Goal: Transaction & Acquisition: Book appointment/travel/reservation

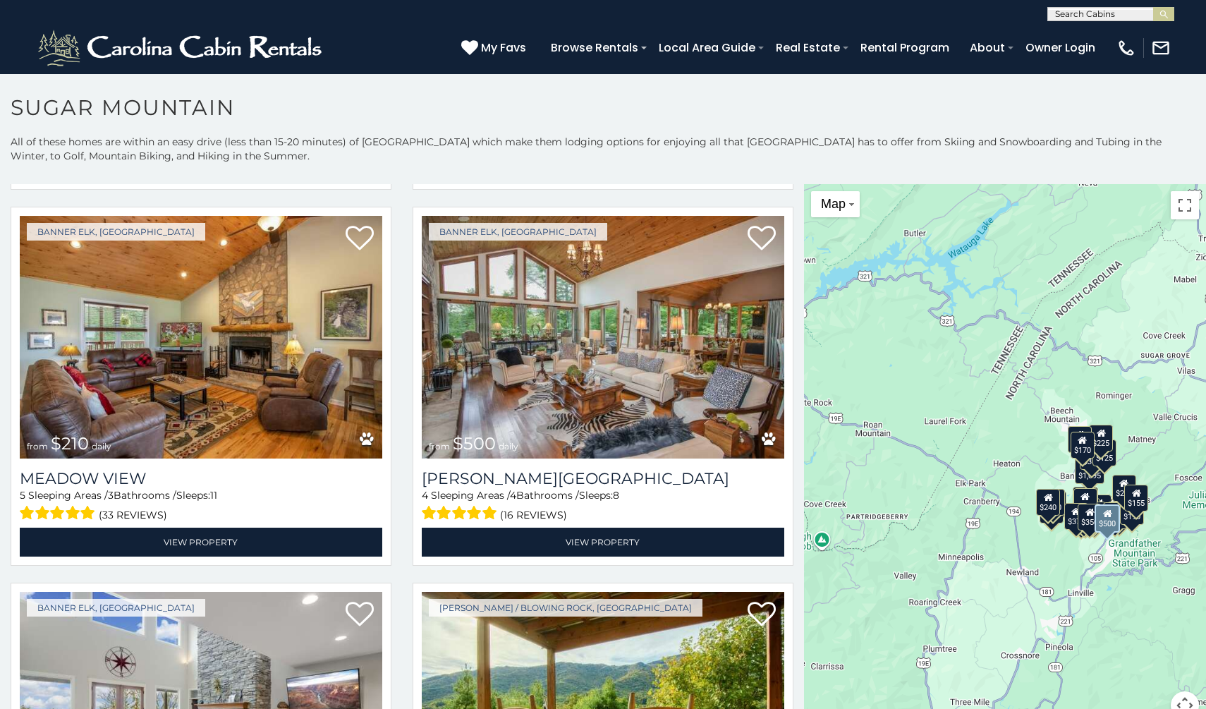
scroll to position [3455, 0]
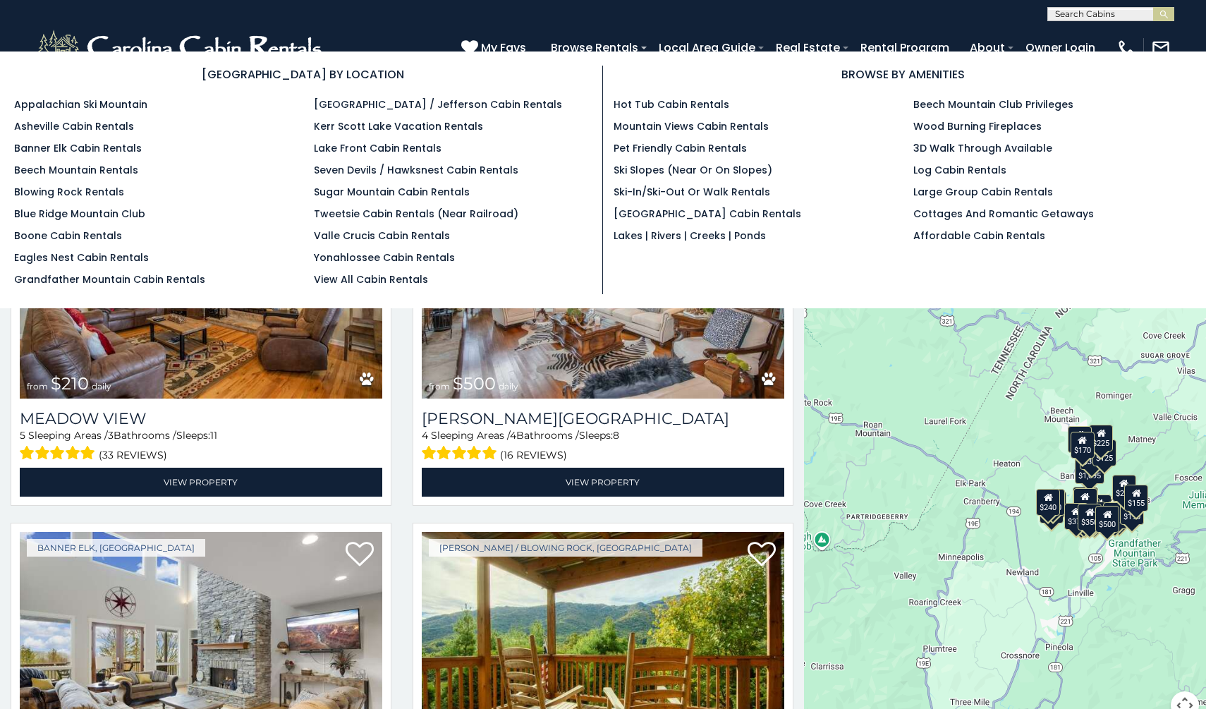
click at [581, 56] on section "BROWSE BY LOCATION Appalachian Ski Mountain Asheville Cabin Rentals Banner Elk …" at bounding box center [603, 179] width 1206 height 257
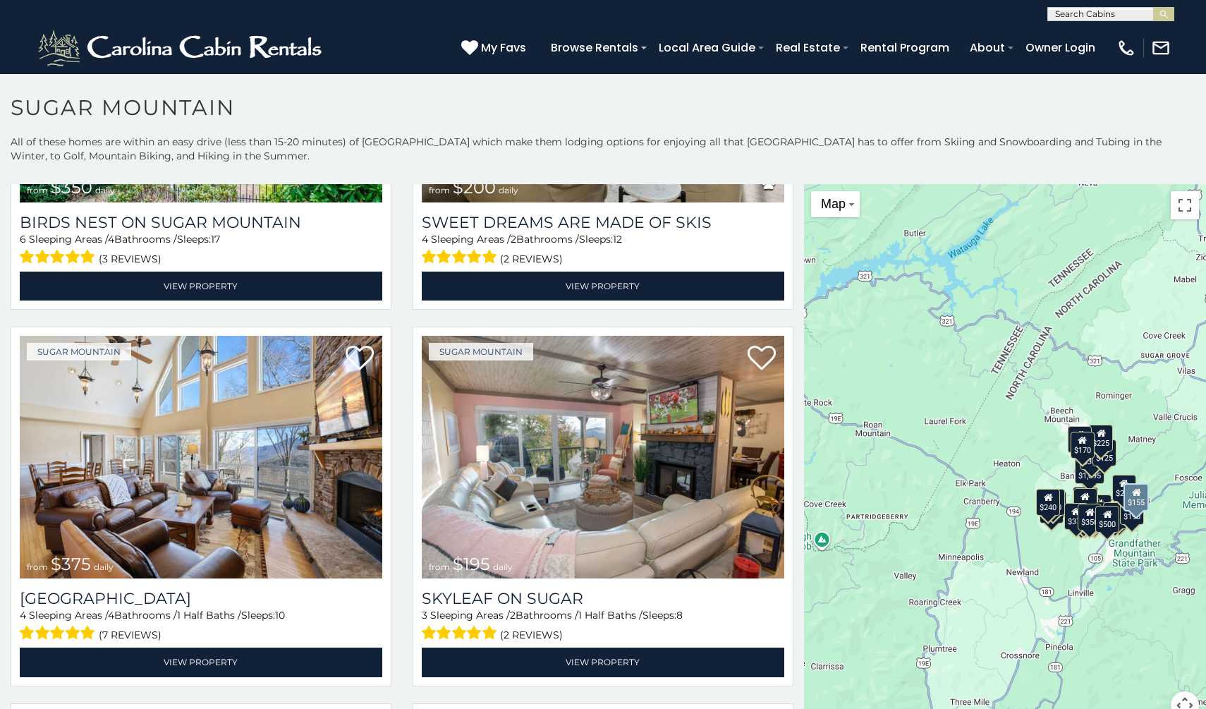
scroll to position [413, 0]
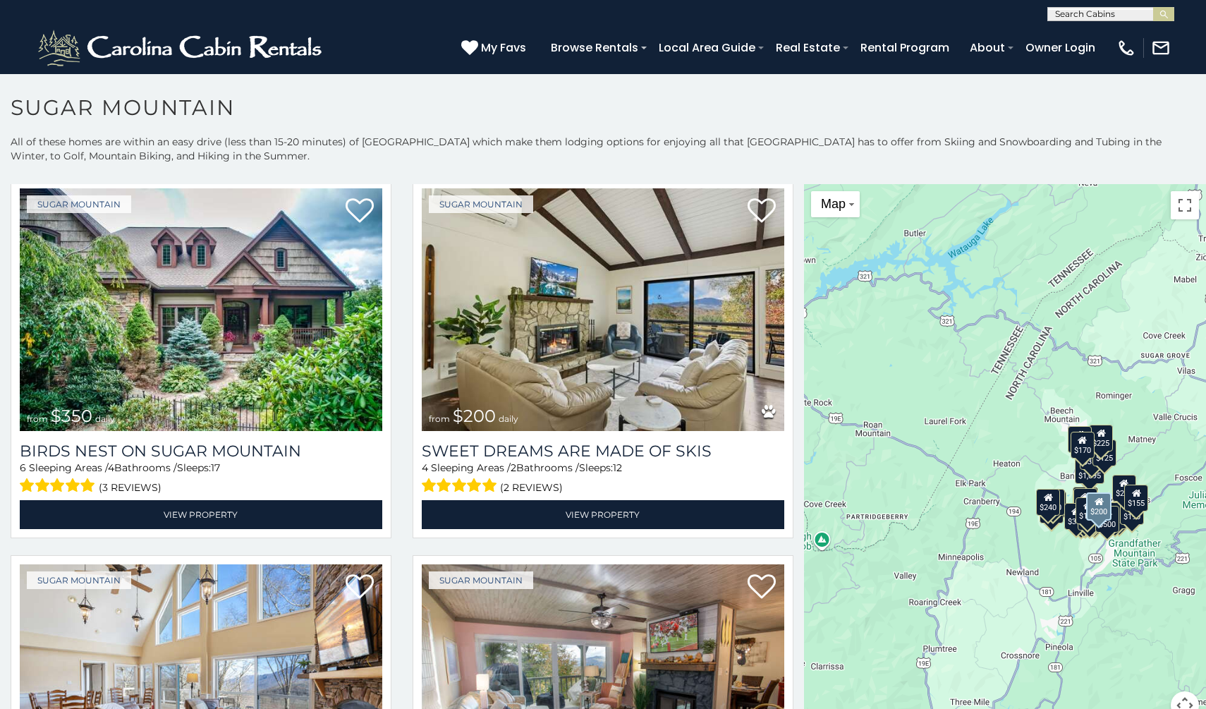
click at [598, 402] on img at bounding box center [603, 309] width 362 height 243
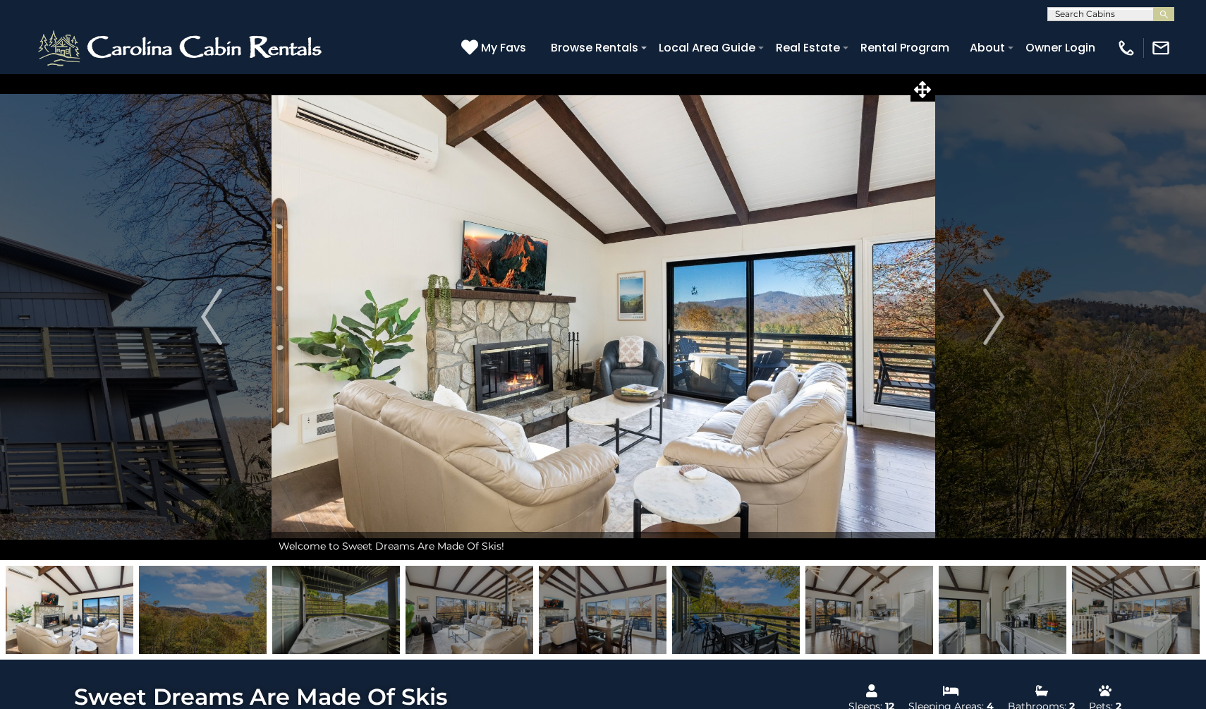
scroll to position [60, 0]
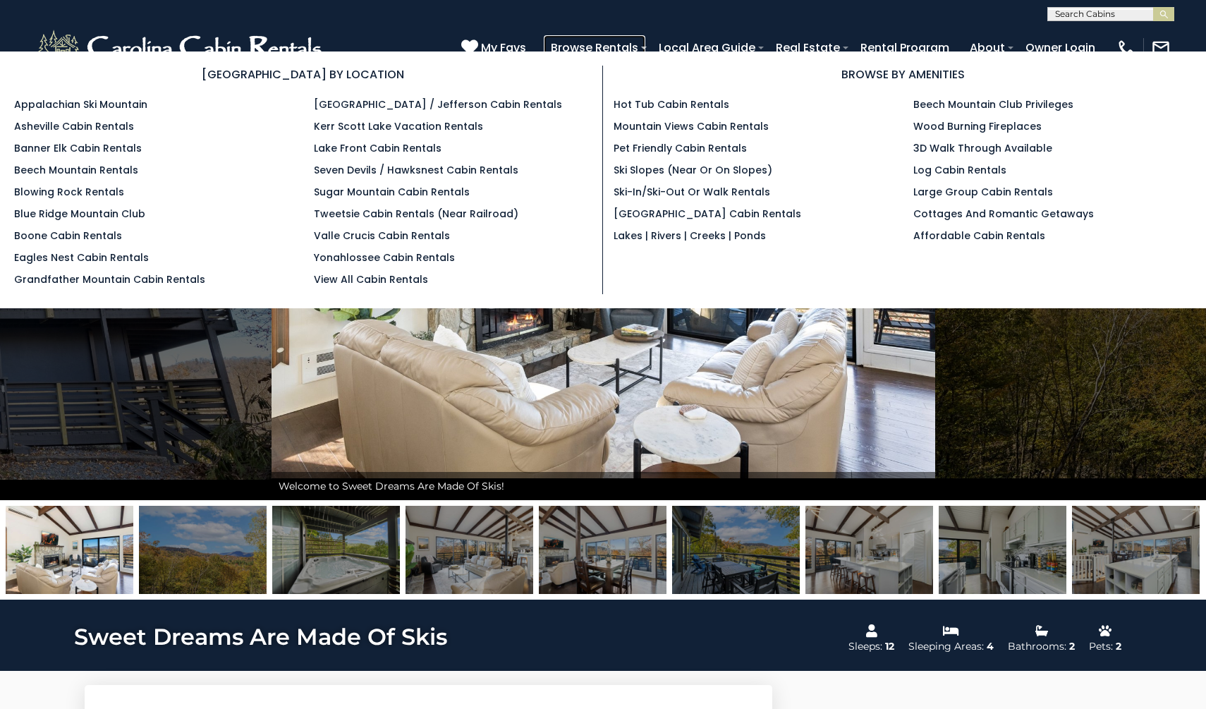
click at [589, 48] on link "Browse Rentals" at bounding box center [595, 47] width 102 height 25
